Goal: Entertainment & Leisure: Consume media (video, audio)

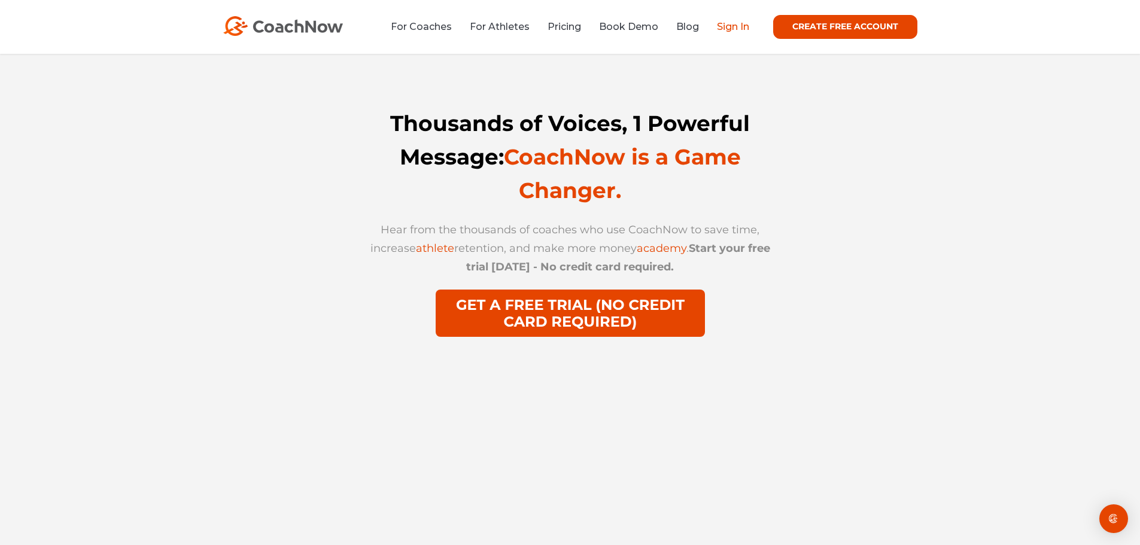
click at [736, 28] on link "Sign In" at bounding box center [733, 26] width 32 height 11
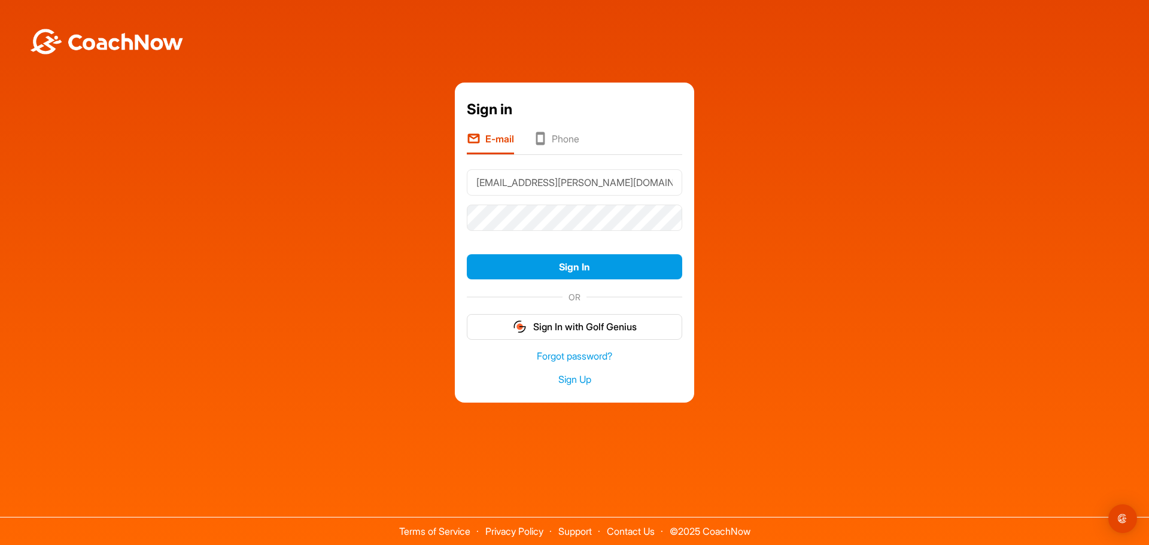
type input "[EMAIL_ADDRESS][PERSON_NAME][DOMAIN_NAME]"
click at [467, 254] on button "Sign In" at bounding box center [574, 267] width 215 height 26
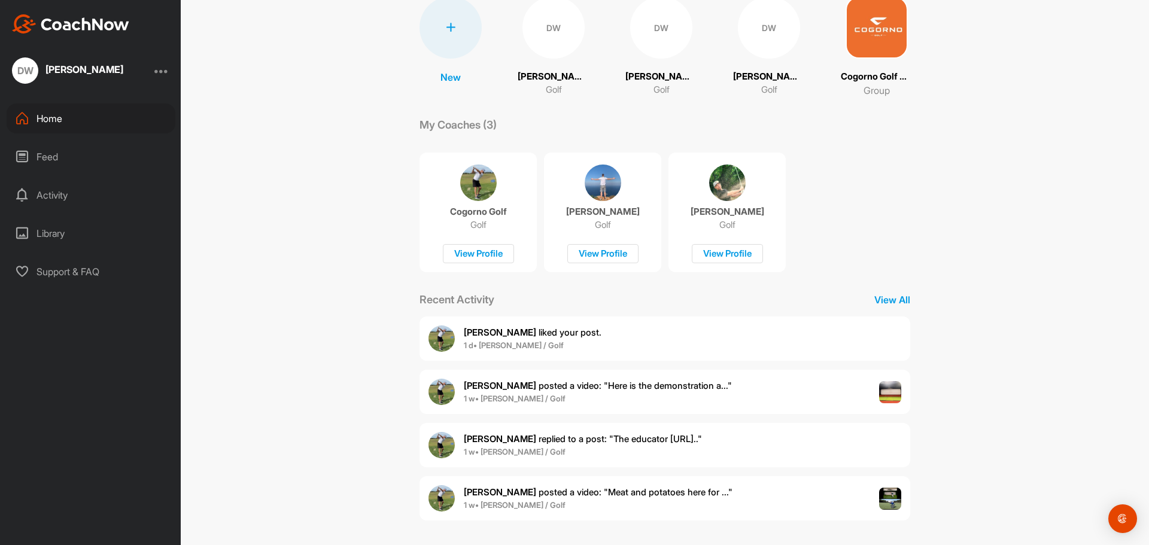
scroll to position [101, 0]
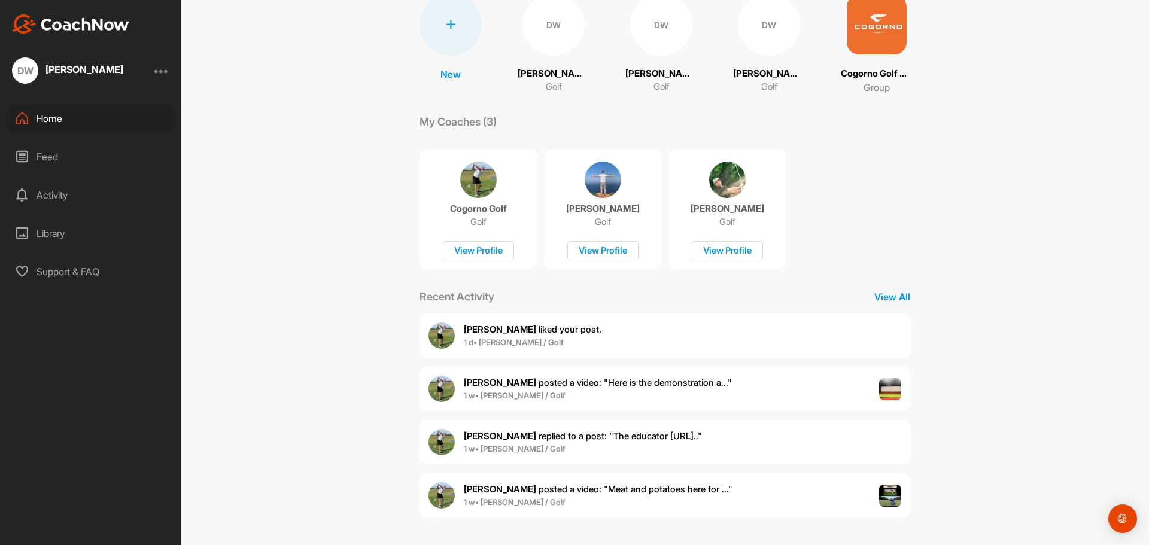
click at [543, 387] on span "[PERSON_NAME] posted a video : " Here is the demonstration a... "" at bounding box center [598, 382] width 268 height 11
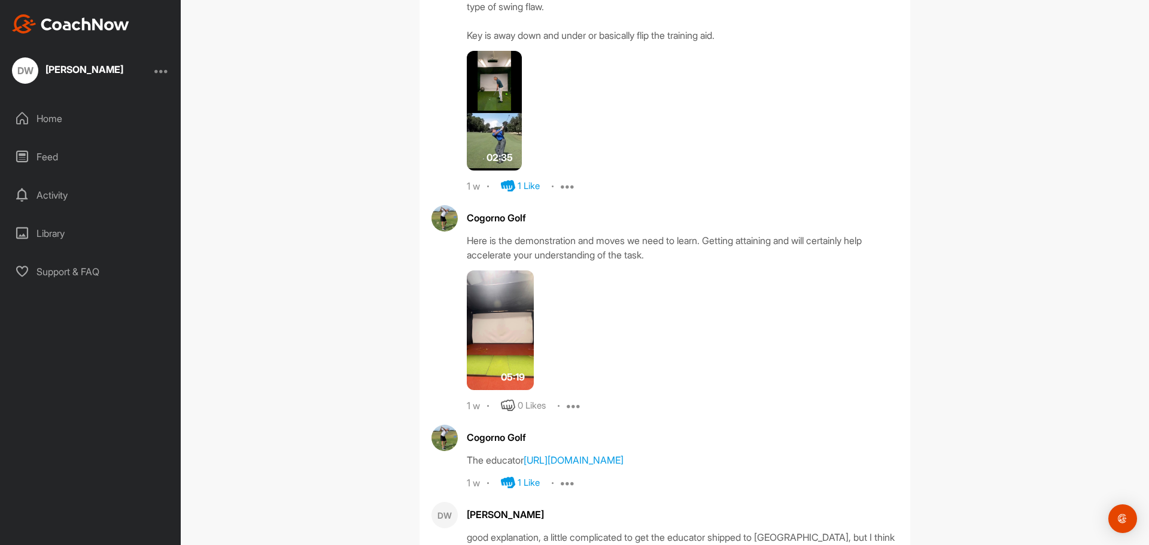
scroll to position [869, 0]
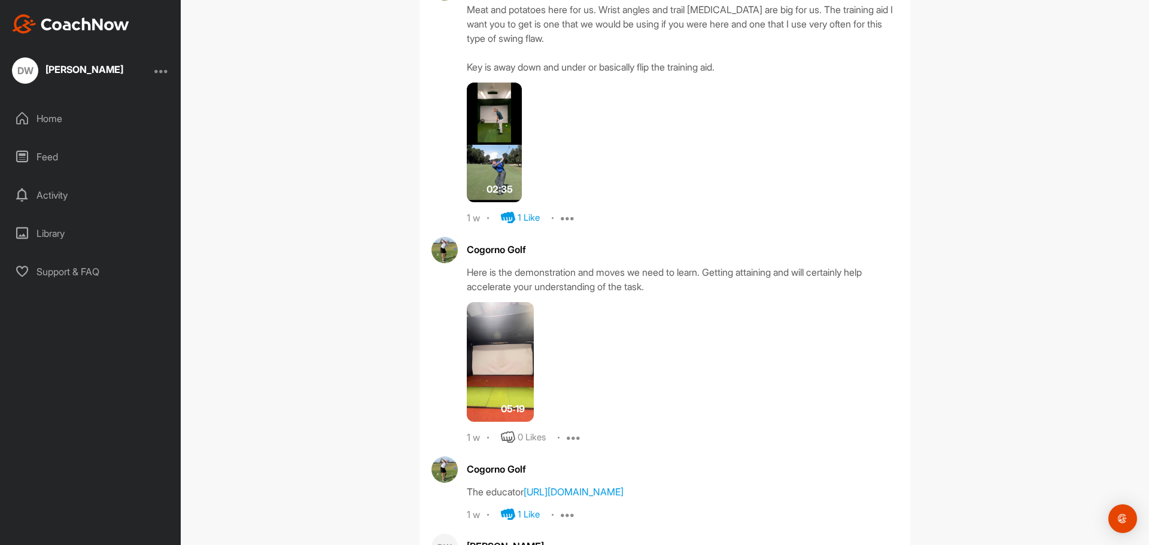
click at [531, 443] on div "0 Likes" at bounding box center [532, 438] width 28 height 14
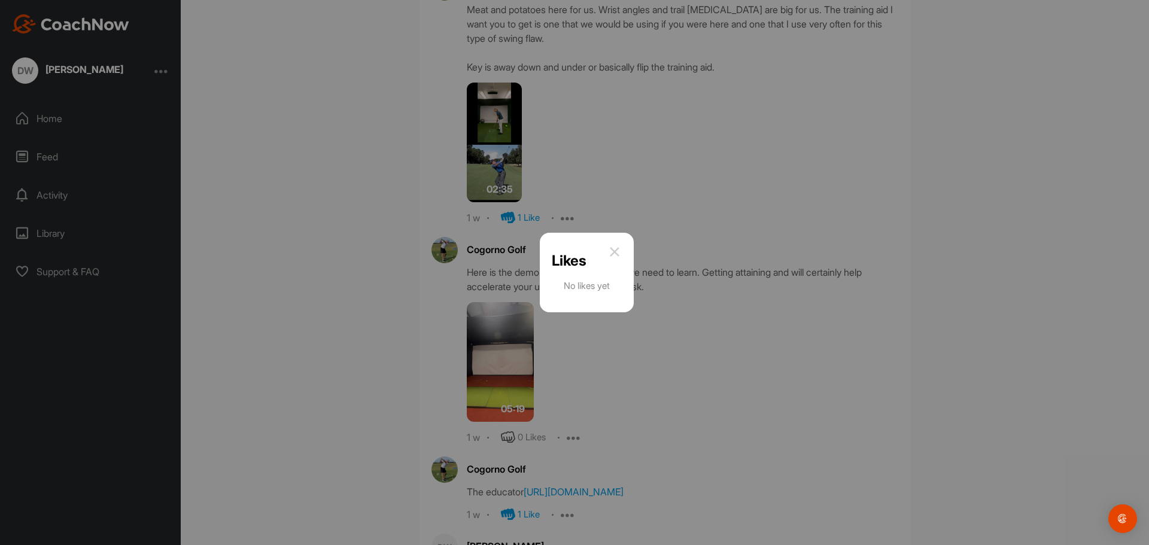
click at [503, 445] on div at bounding box center [574, 272] width 1149 height 545
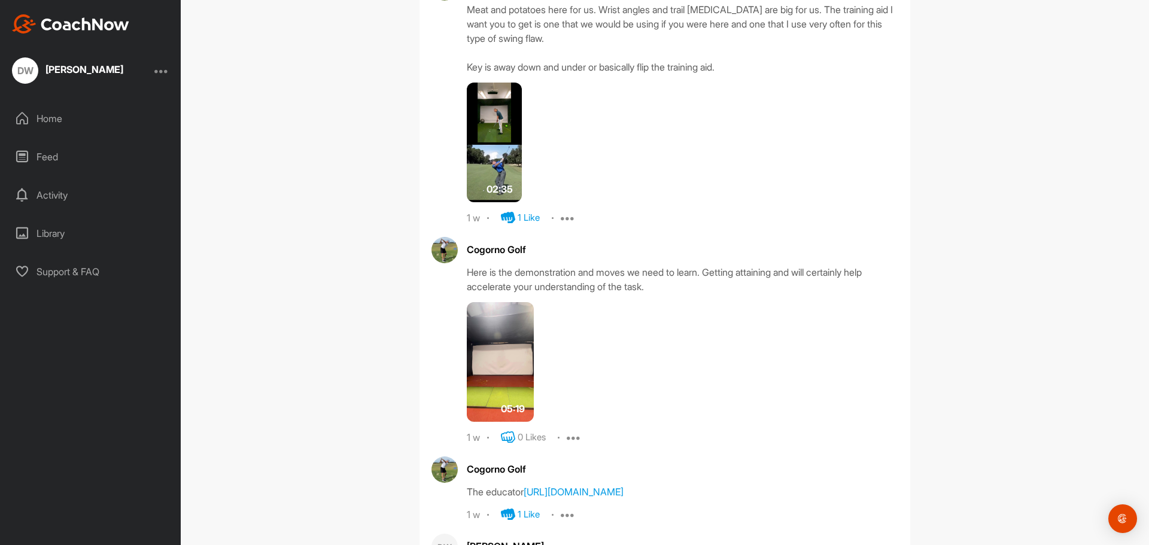
click at [503, 440] on icon at bounding box center [508, 437] width 14 height 14
click at [483, 329] on img at bounding box center [500, 362] width 67 height 120
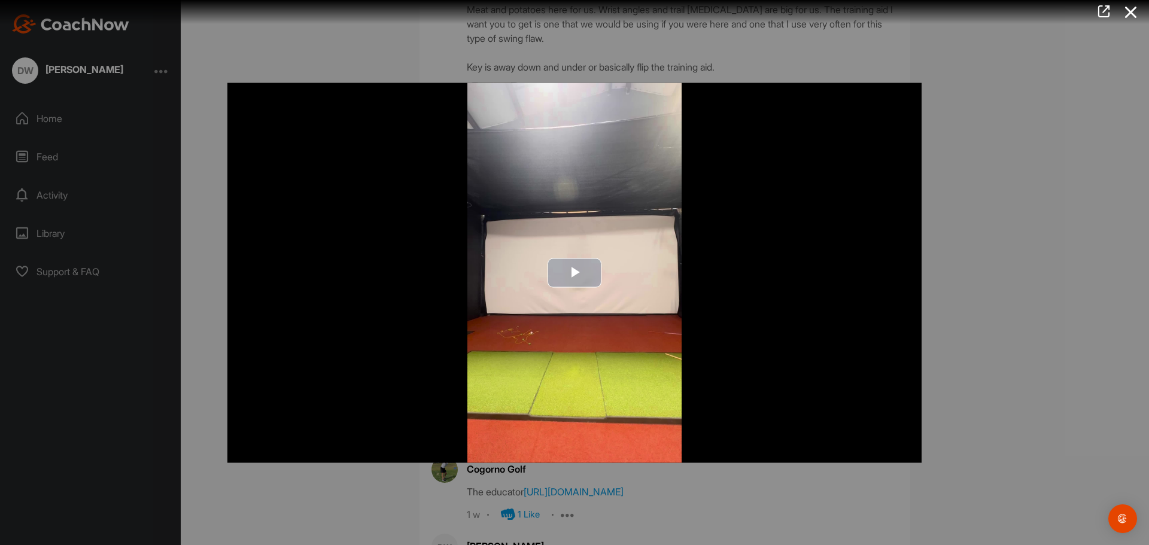
click at [574, 273] on span "Video Player" at bounding box center [574, 273] width 0 height 0
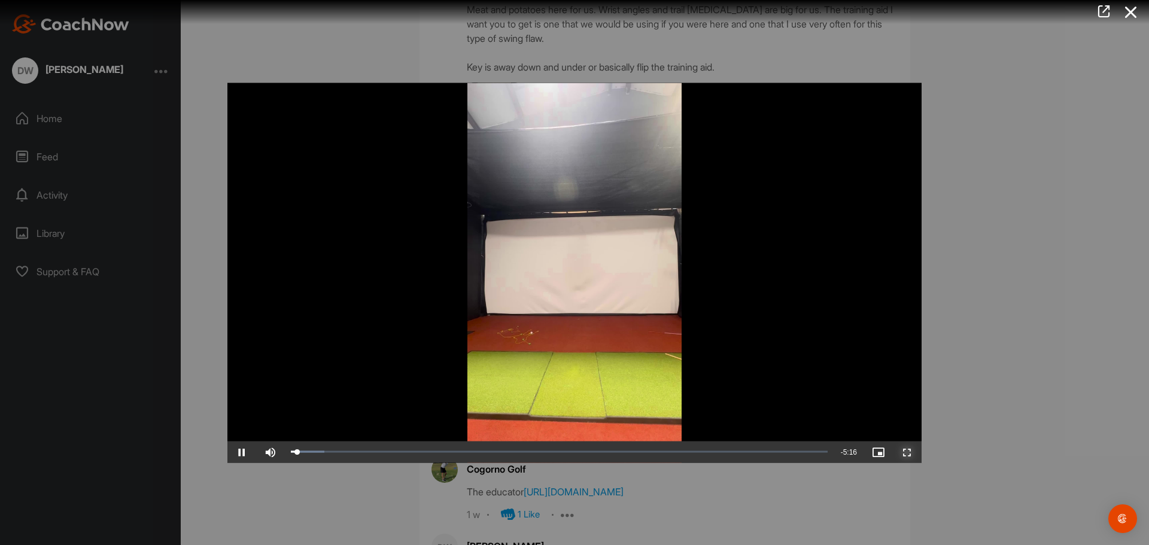
click at [904, 452] on span "Video Player" at bounding box center [907, 452] width 29 height 0
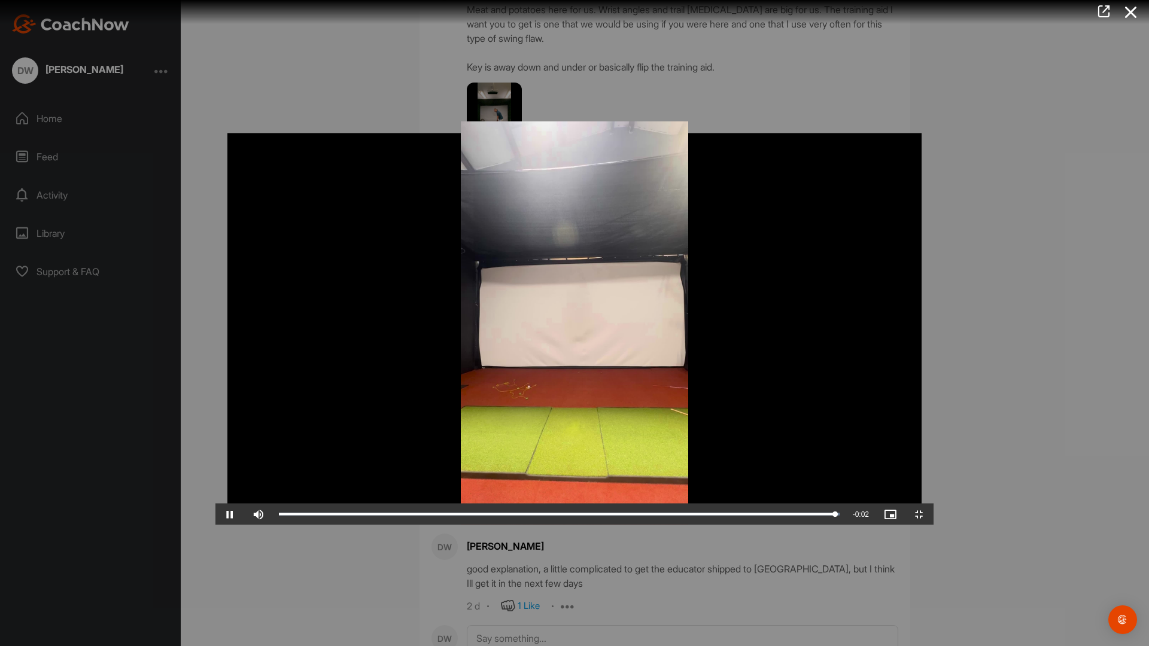
click at [378, 246] on video "Video Player" at bounding box center [574, 323] width 718 height 404
click at [934, 515] on span "Video Player" at bounding box center [919, 515] width 29 height 0
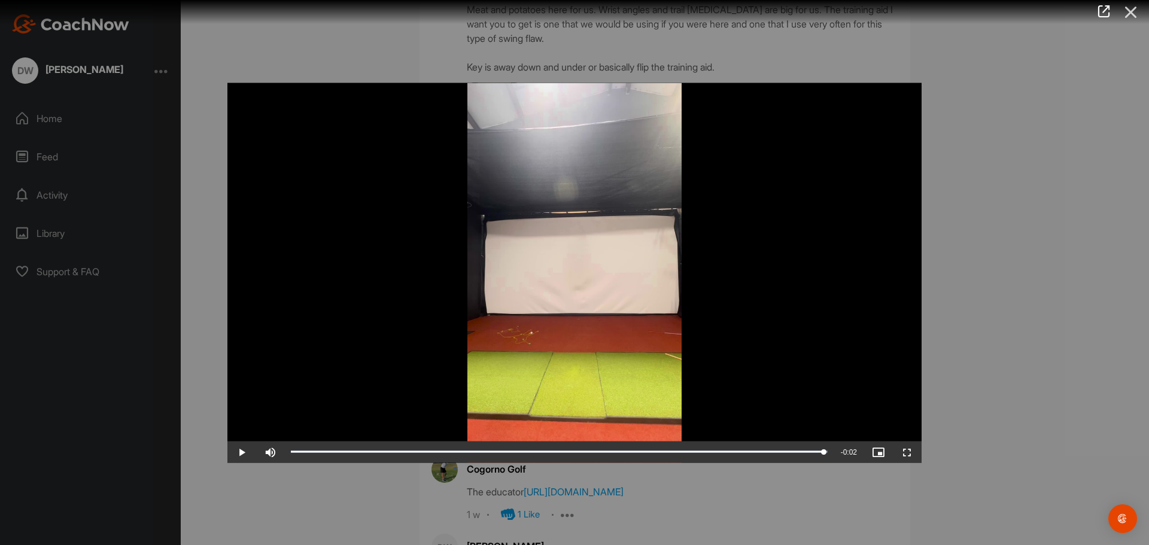
click at [1130, 13] on icon at bounding box center [1131, 12] width 28 height 22
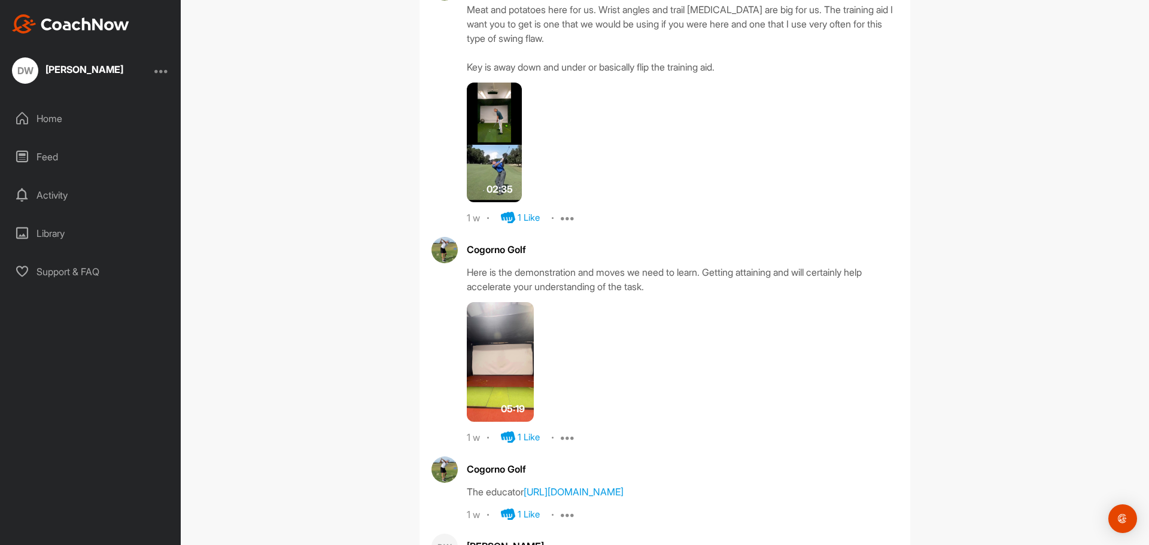
click at [37, 115] on div "Home" at bounding box center [91, 119] width 169 height 30
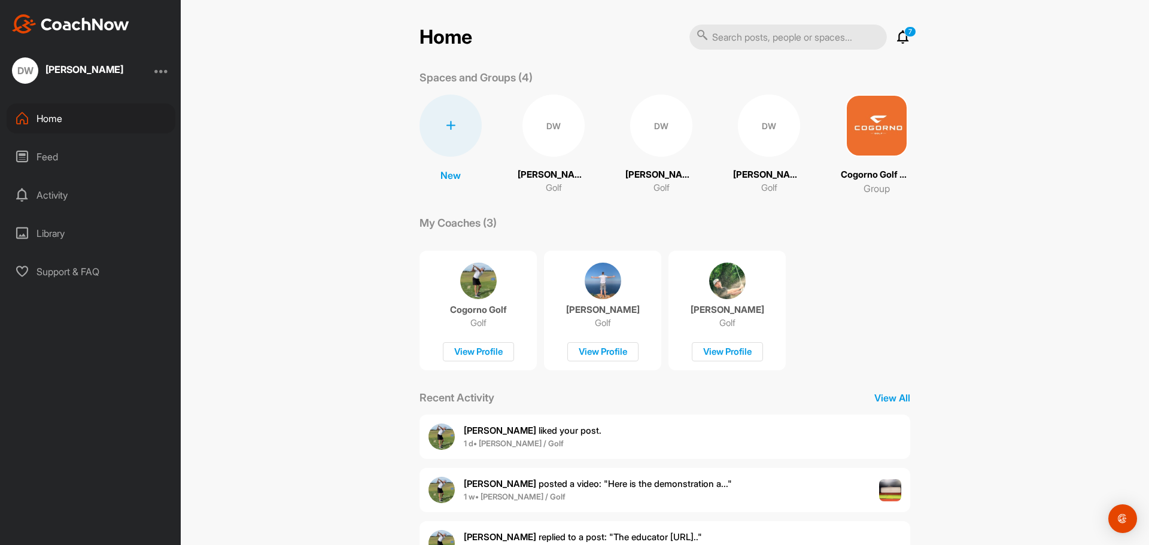
click at [551, 116] on div "DW" at bounding box center [553, 126] width 62 height 62
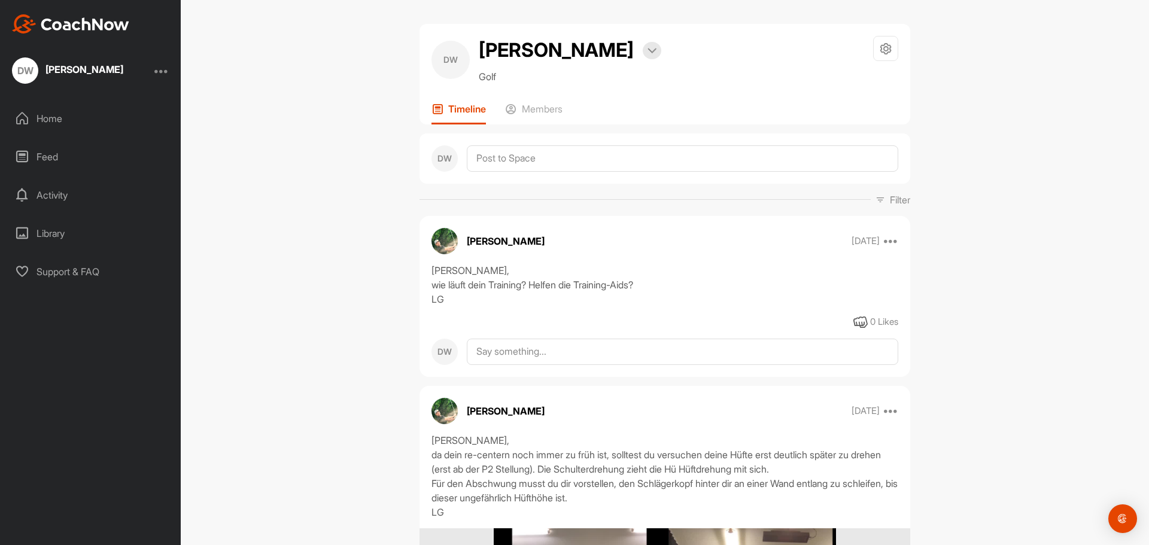
click at [51, 115] on div "Home" at bounding box center [91, 119] width 169 height 30
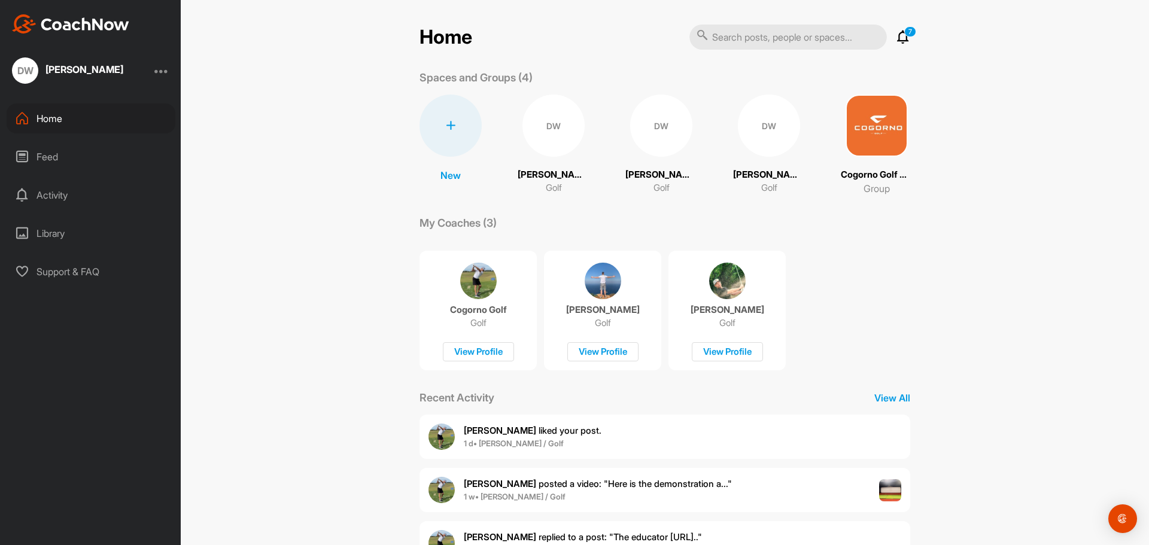
click at [774, 139] on div "DW" at bounding box center [769, 126] width 62 height 62
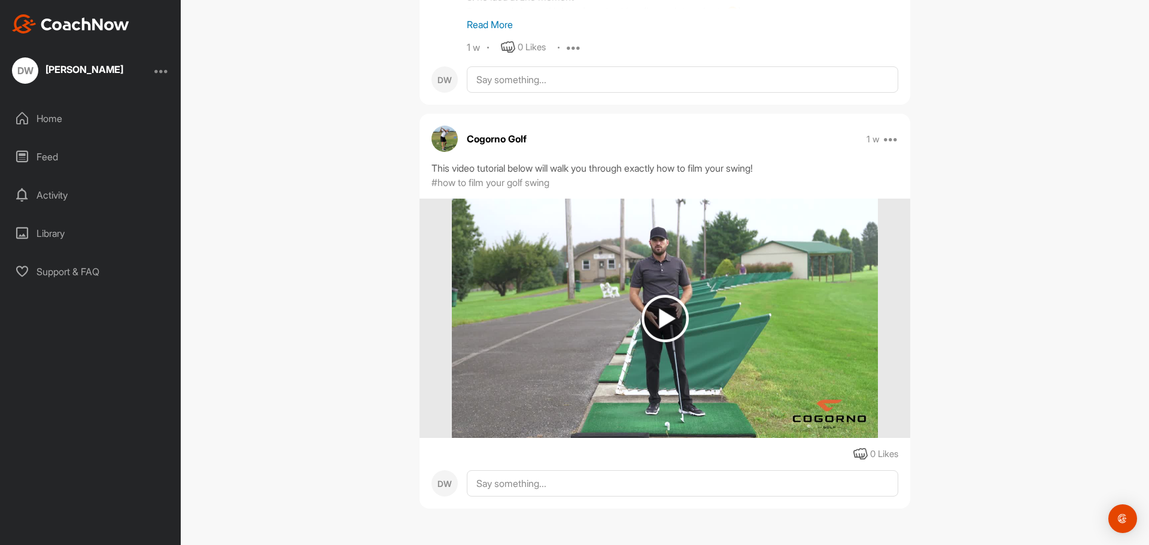
scroll to position [2142, 0]
click at [46, 158] on div "Feed" at bounding box center [91, 157] width 169 height 30
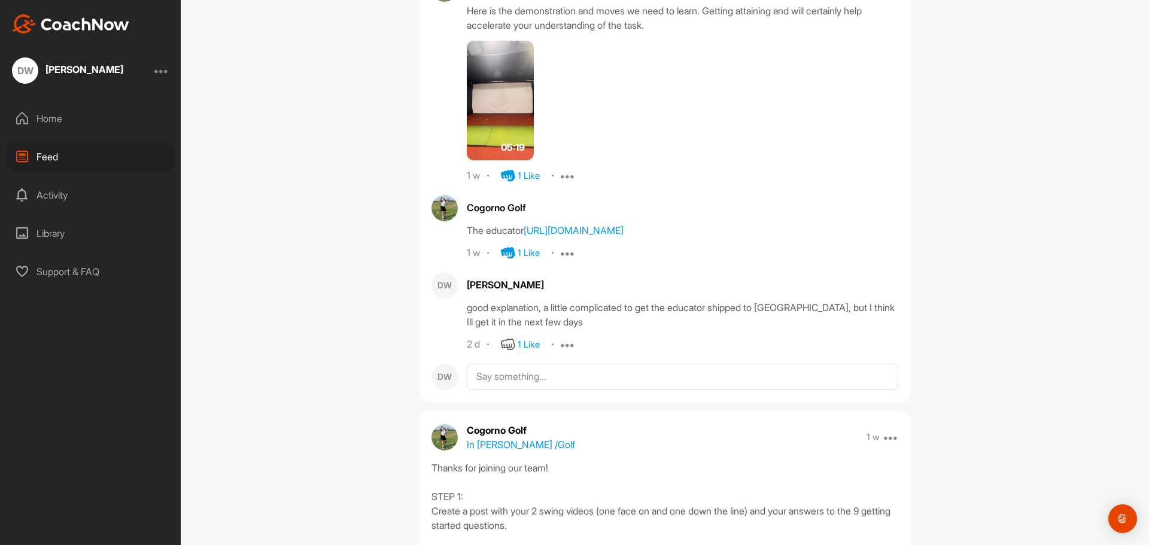
scroll to position [898, 0]
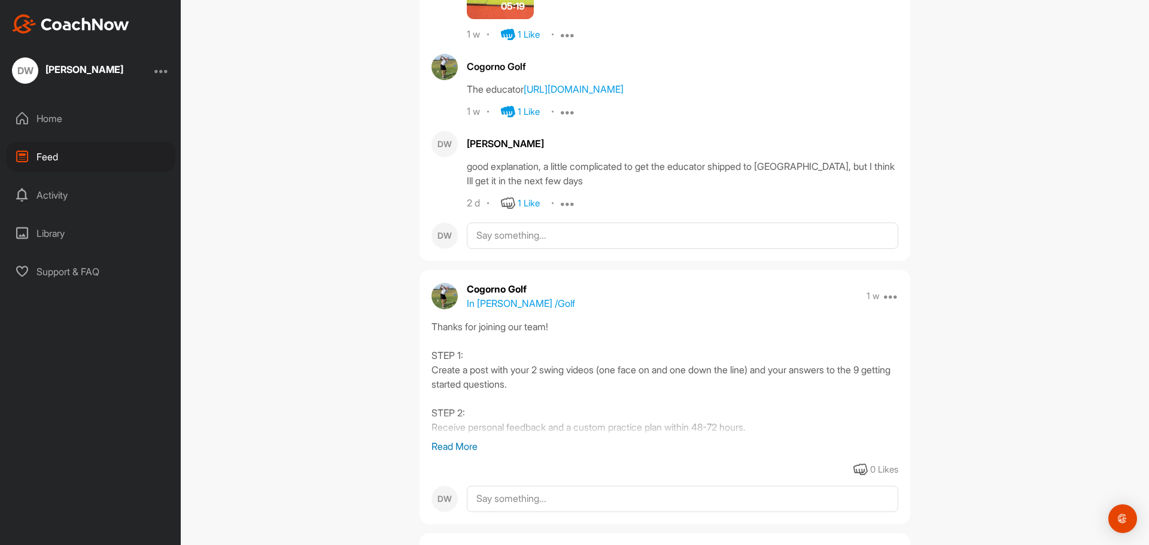
click at [48, 236] on div "Library" at bounding box center [91, 233] width 169 height 30
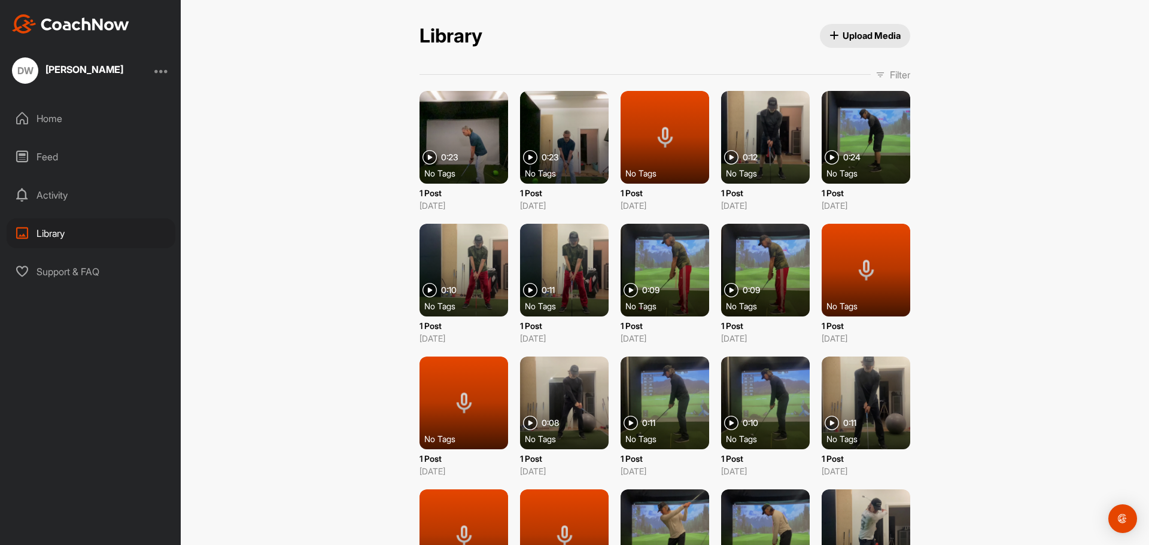
click at [42, 115] on div "Home" at bounding box center [91, 119] width 169 height 30
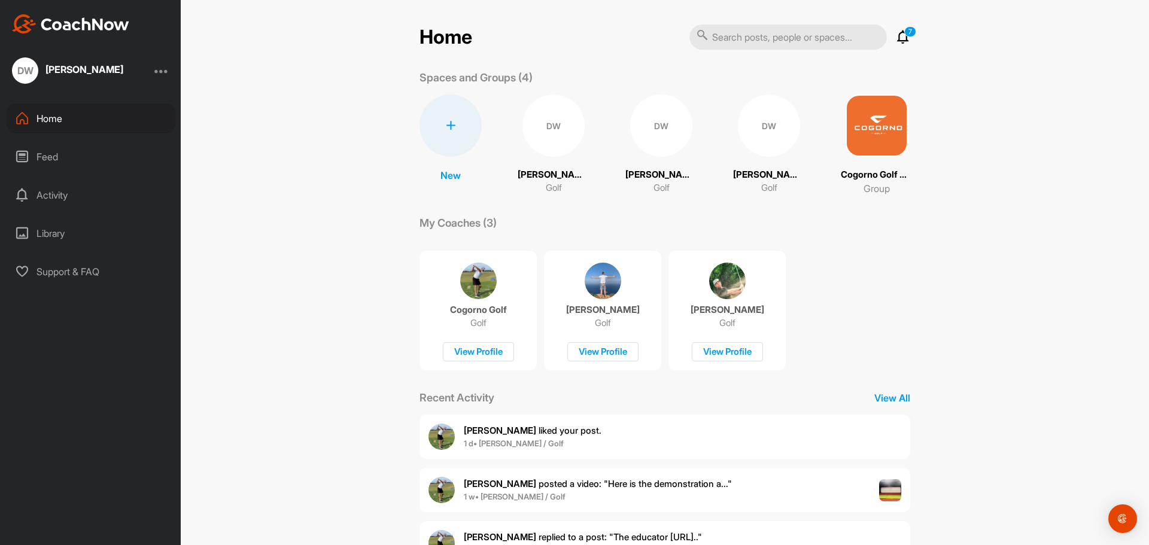
click at [868, 126] on img at bounding box center [877, 126] width 62 height 62
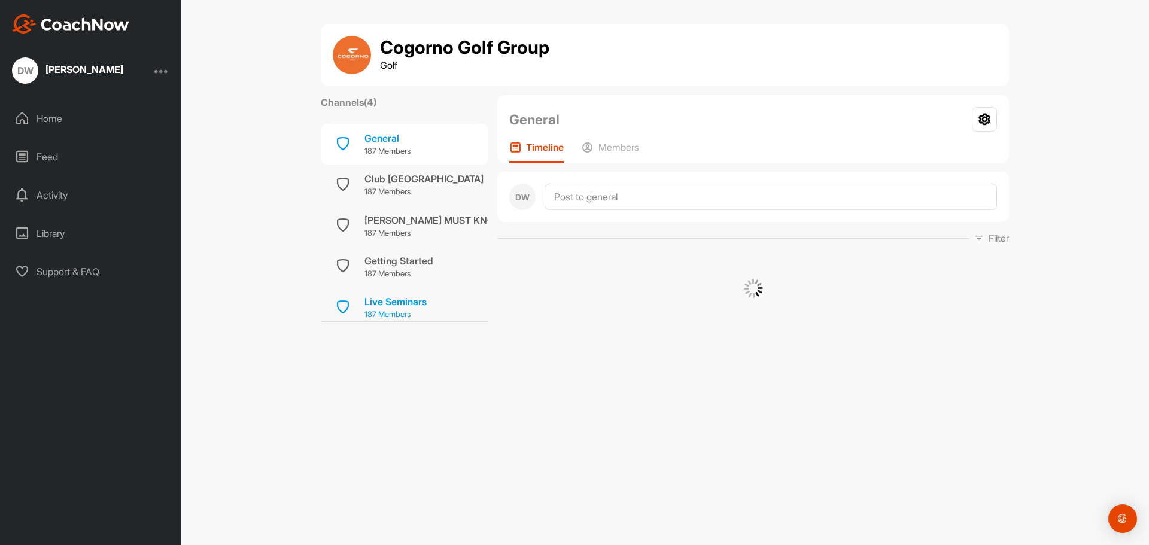
click at [379, 303] on div "Live Seminars" at bounding box center [395, 301] width 62 height 14
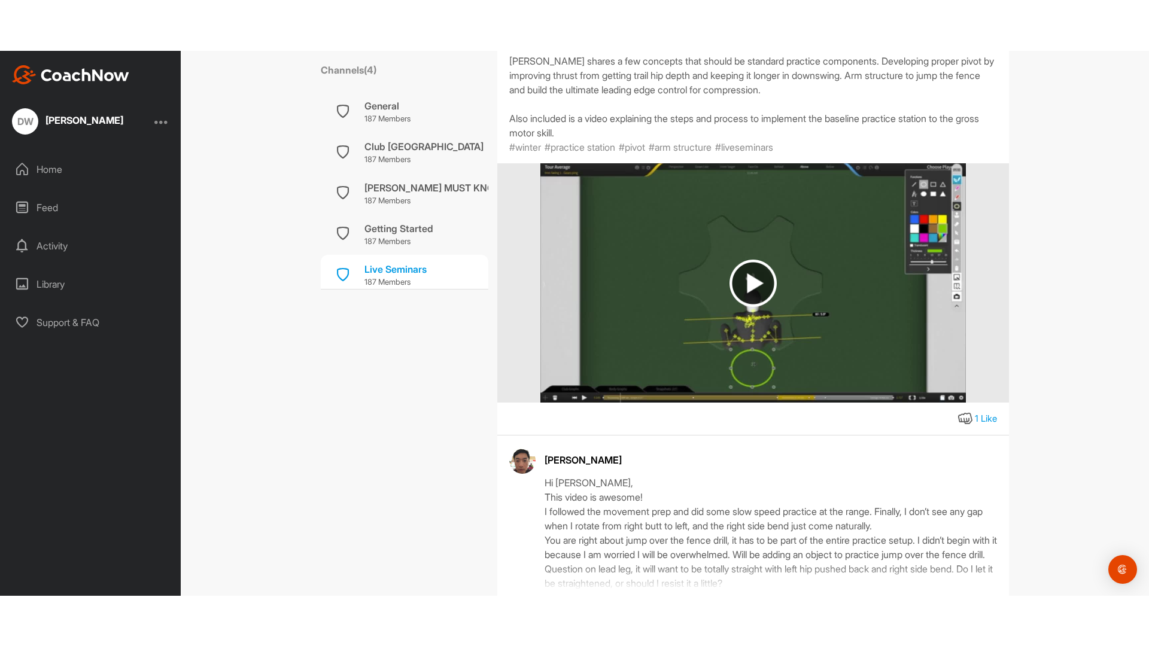
scroll to position [359, 0]
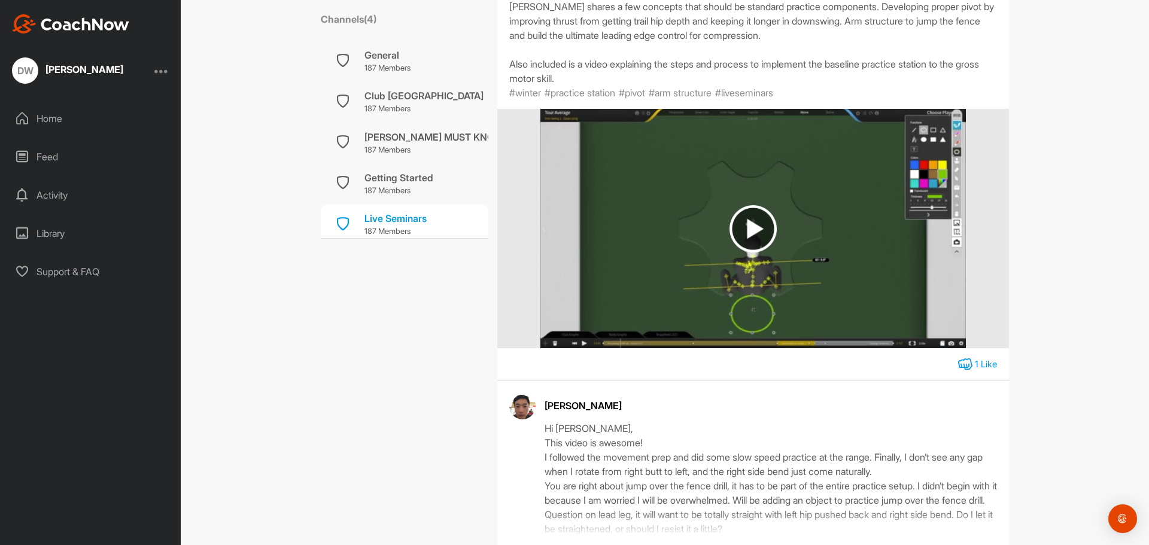
click at [959, 372] on icon at bounding box center [965, 364] width 14 height 14
click at [750, 242] on img at bounding box center [752, 228] width 47 height 47
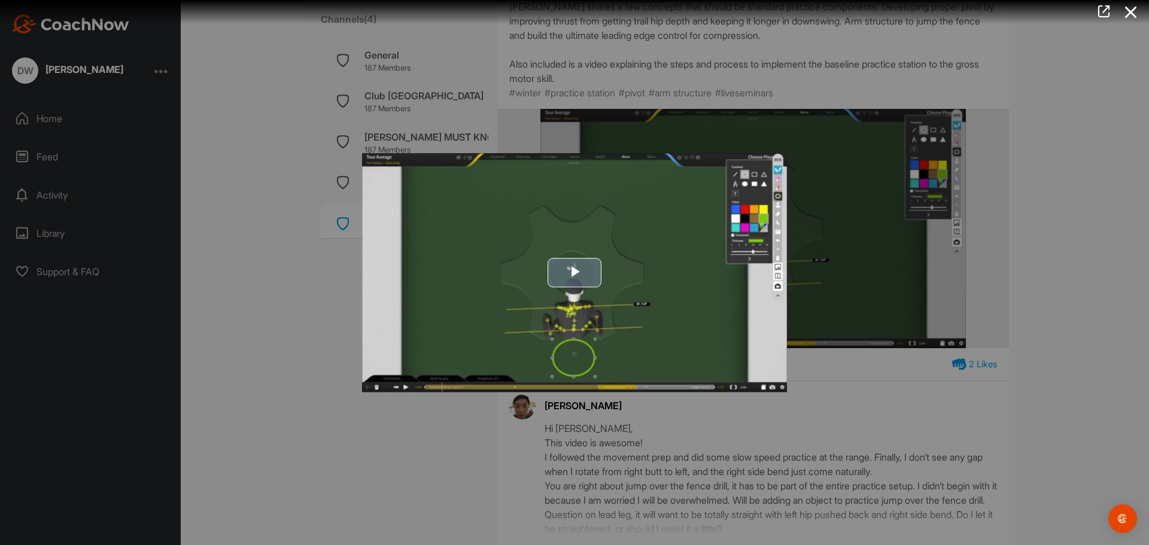
click at [574, 273] on span "Video Player" at bounding box center [574, 273] width 0 height 0
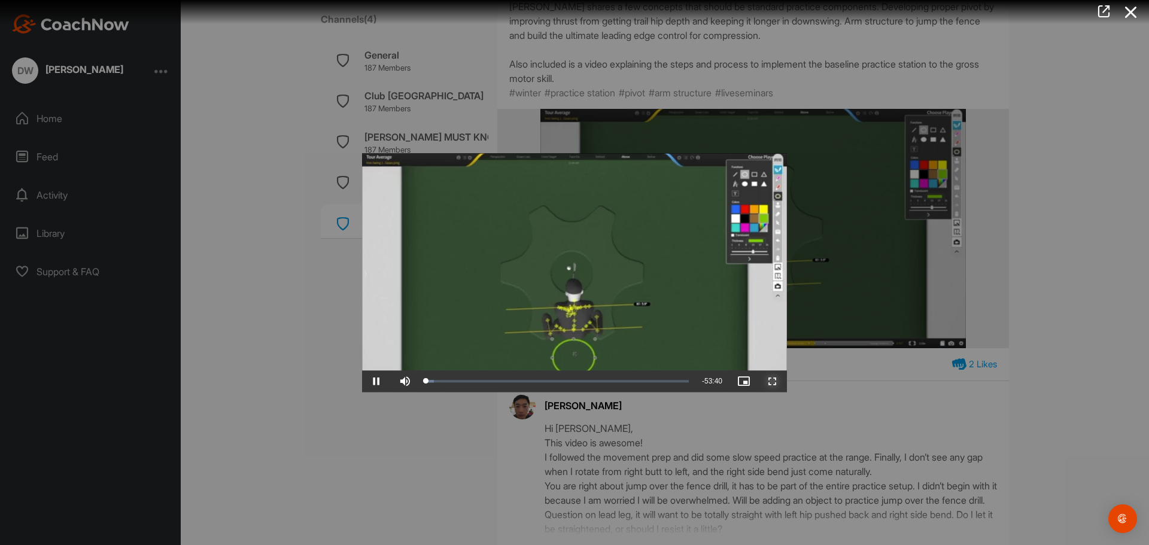
click at [770, 381] on span "Video Player" at bounding box center [772, 381] width 29 height 0
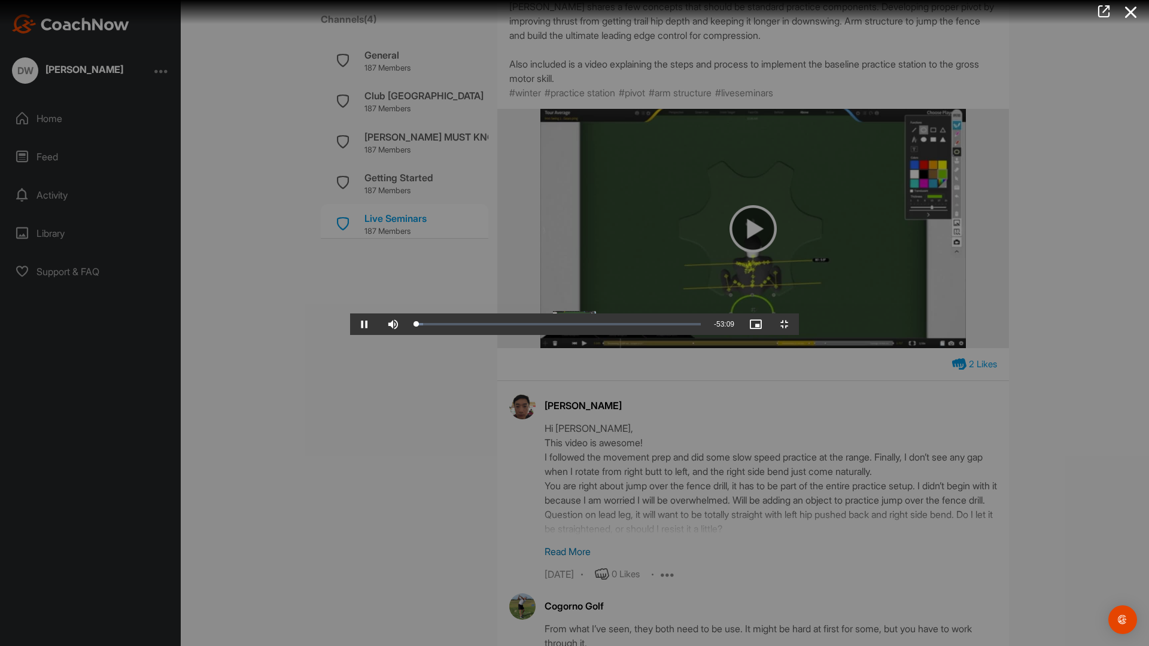
click at [799, 311] on video "Video Player" at bounding box center [574, 323] width 449 height 24
click at [350, 311] on video "Video Player" at bounding box center [574, 323] width 449 height 24
click at [799, 324] on span "Video Player" at bounding box center [784, 324] width 29 height 0
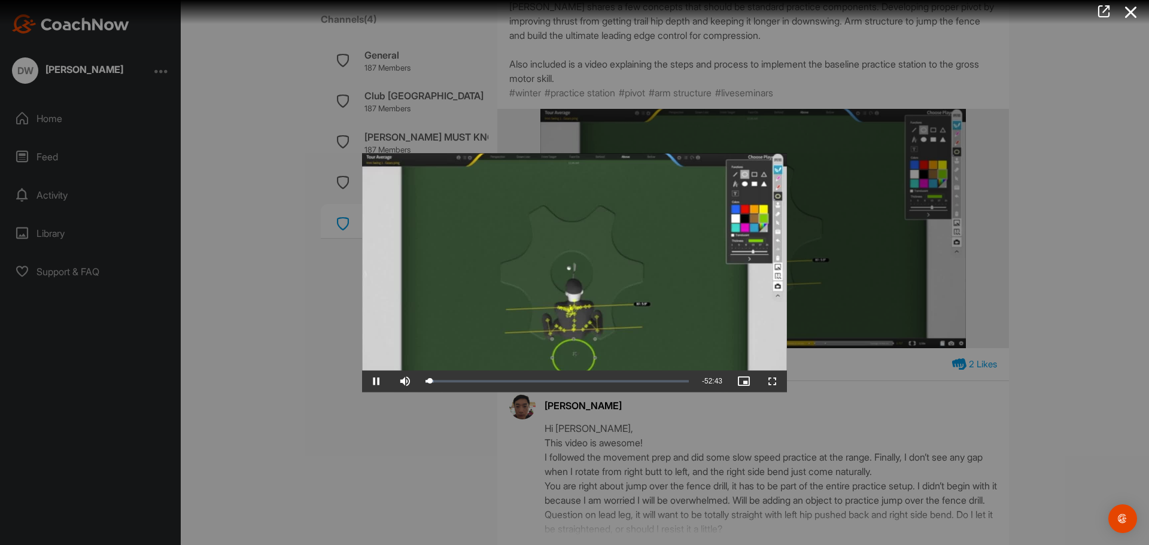
click at [615, 325] on video "Video Player" at bounding box center [574, 272] width 425 height 239
drag, startPoint x: 430, startPoint y: 385, endPoint x: 519, endPoint y: 381, distance: 89.2
click at [432, 381] on div "18:55" at bounding box center [428, 381] width 7 height 4
drag, startPoint x: 519, startPoint y: 381, endPoint x: 560, endPoint y: 382, distance: 41.3
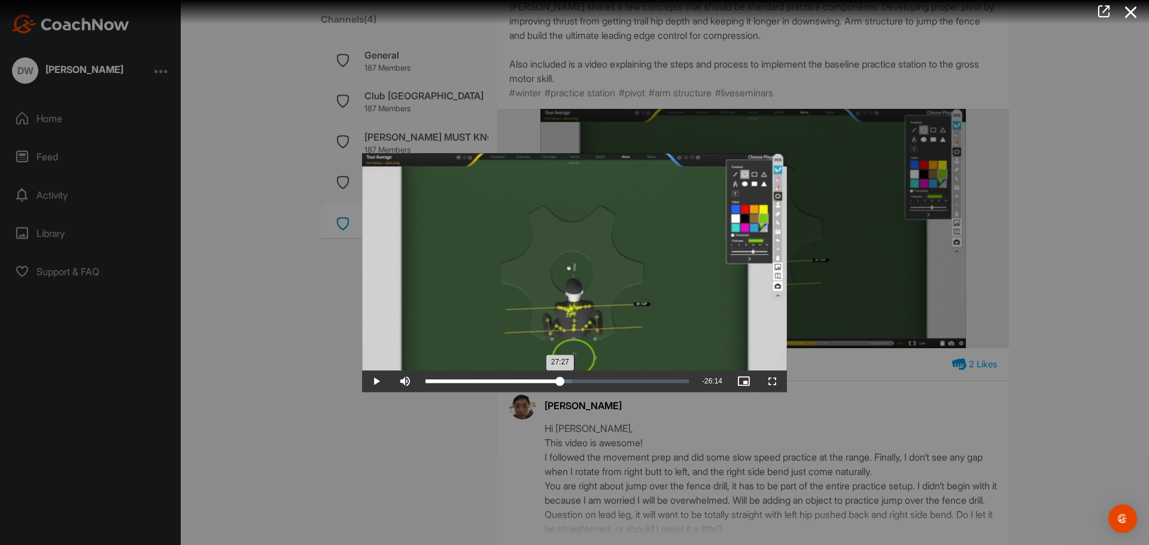
click at [560, 382] on div "27:27" at bounding box center [492, 381] width 135 height 4
drag, startPoint x: 562, startPoint y: 384, endPoint x: 512, endPoint y: 391, distance: 50.8
click at [512, 391] on div "Loaded : 56.48% 17:34 17:34" at bounding box center [556, 381] width 275 height 22
click at [586, 305] on video "Video Player" at bounding box center [574, 272] width 425 height 239
click at [771, 381] on span "Video Player" at bounding box center [772, 381] width 29 height 0
